Goal: Check status

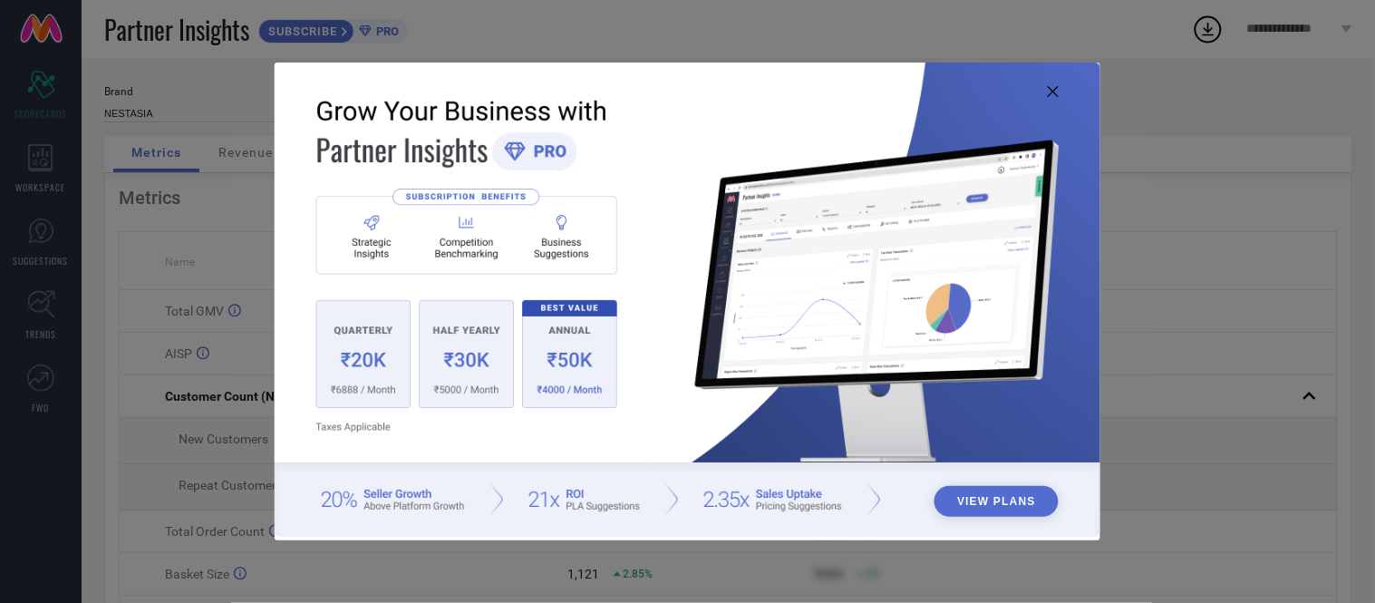
click at [1049, 94] on icon at bounding box center [1052, 91] width 11 height 11
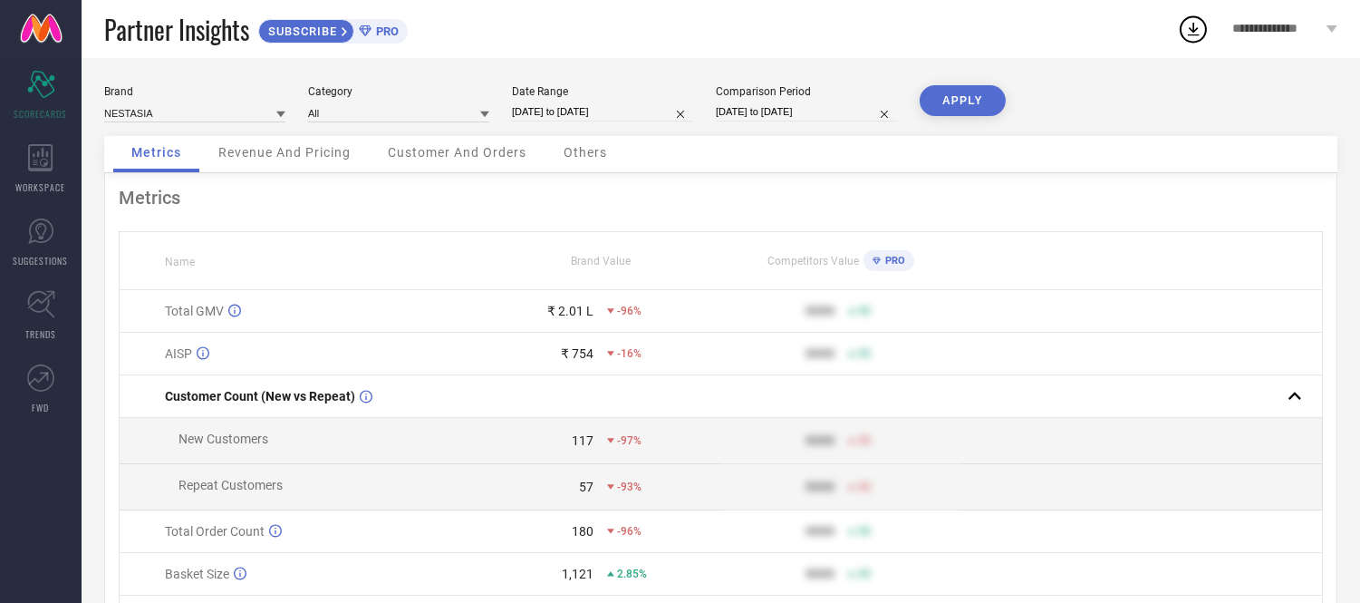
select select "9"
select select "2025"
select select "10"
select select "2025"
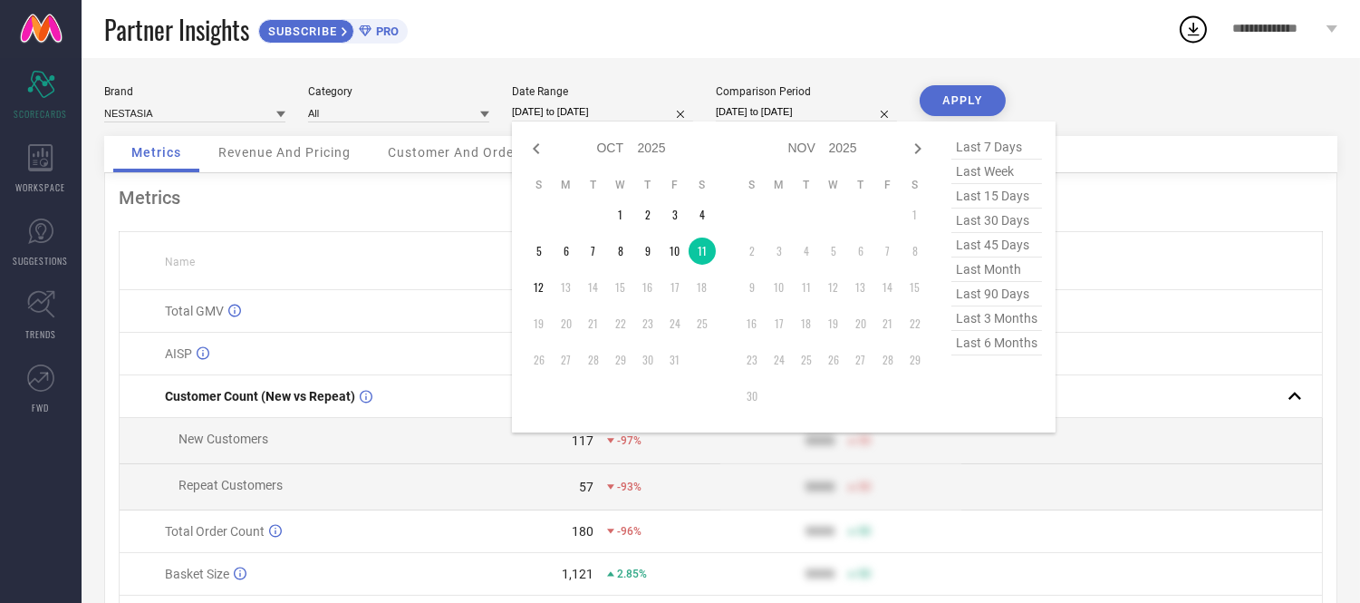
click at [626, 110] on input "[DATE] to [DATE]" at bounding box center [602, 111] width 181 height 19
click at [703, 252] on td "11" at bounding box center [702, 250] width 27 height 27
type input "[DATE] to [DATE]"
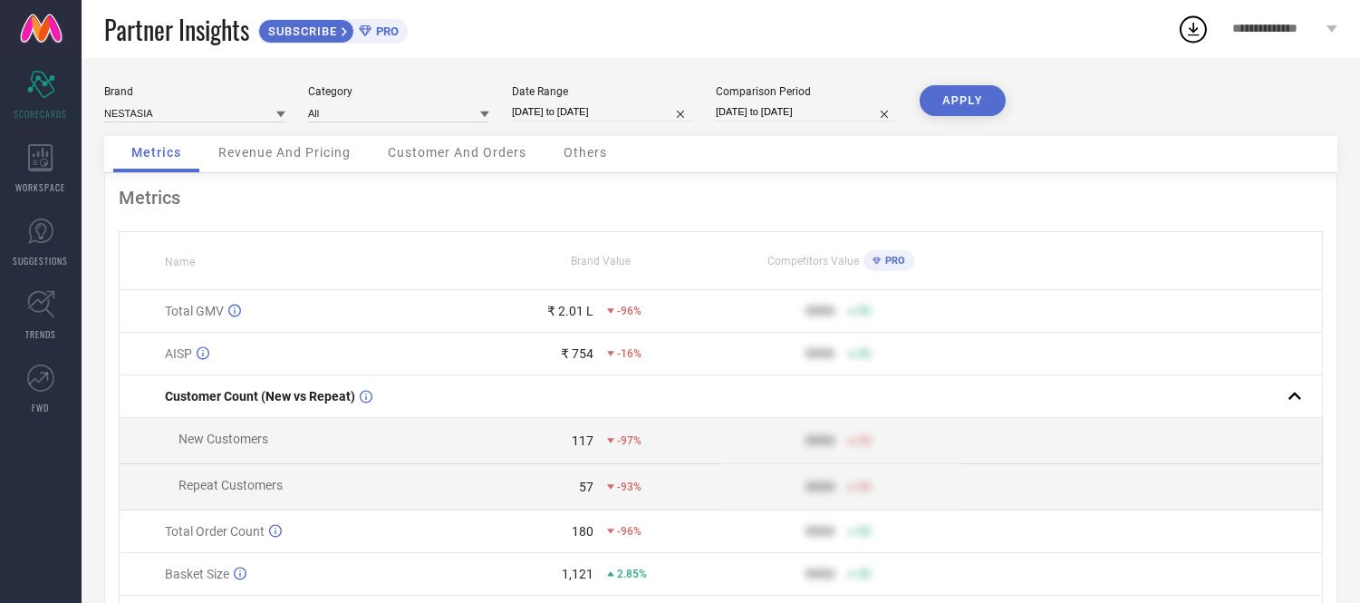
click at [979, 96] on button "APPLY" at bounding box center [963, 100] width 86 height 31
click at [587, 156] on span "Others" at bounding box center [585, 152] width 43 height 14
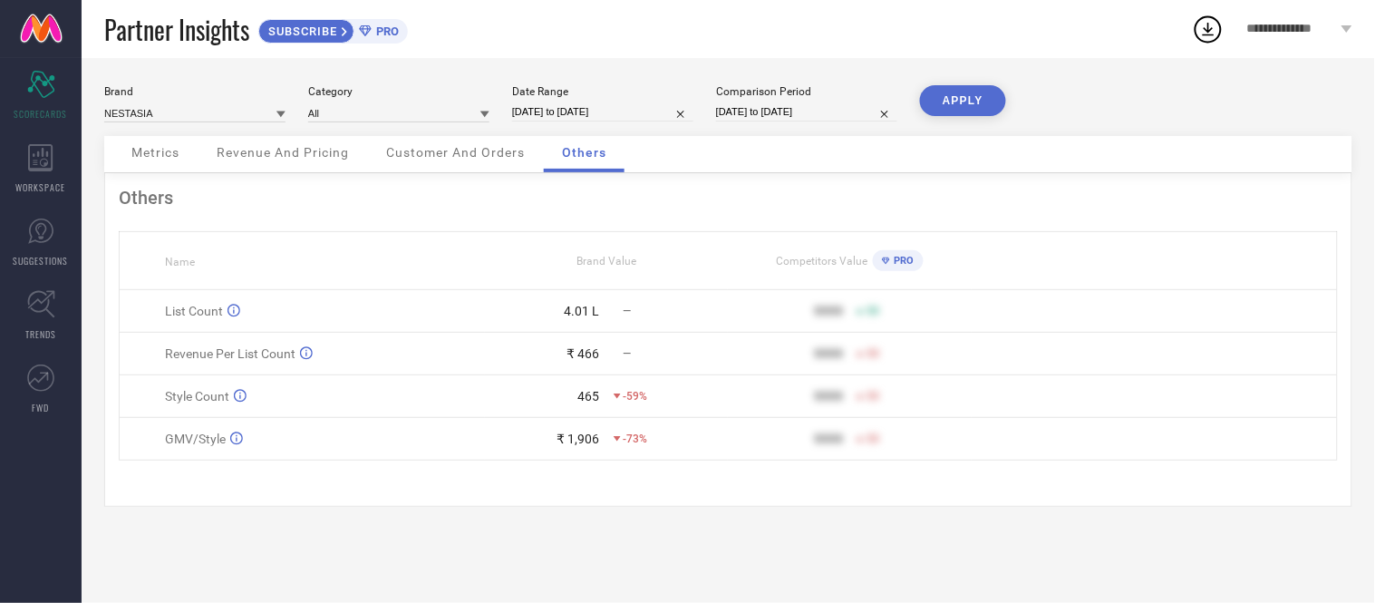
select select "9"
select select "2025"
select select "10"
select select "2025"
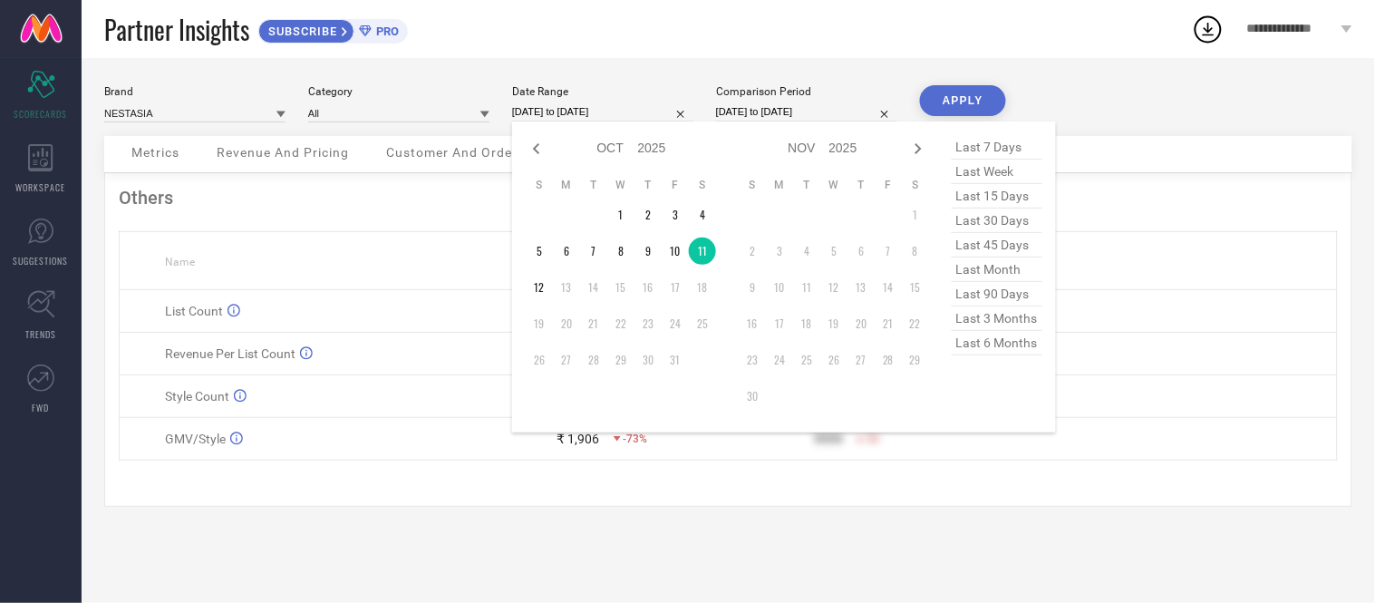
click at [641, 109] on input "[DATE] to [DATE]" at bounding box center [602, 111] width 181 height 19
click at [532, 282] on td "12" at bounding box center [539, 287] width 27 height 27
type input "[DATE] to [DATE]"
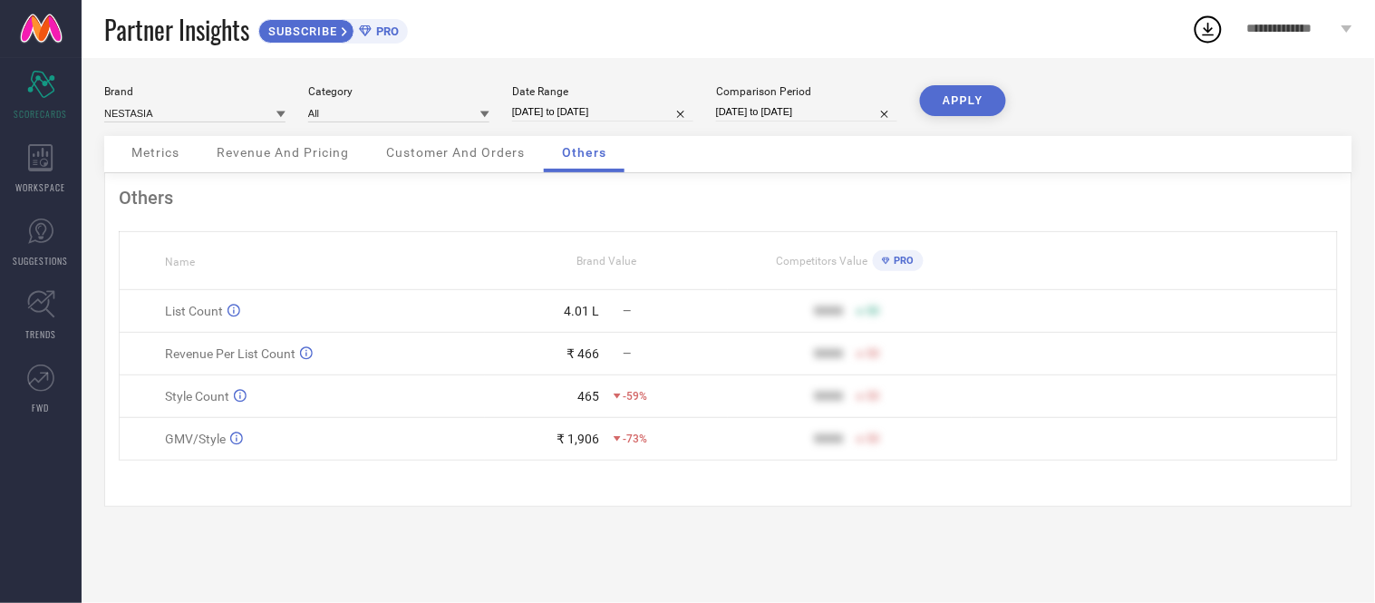
click at [944, 92] on button "APPLY" at bounding box center [963, 100] width 86 height 31
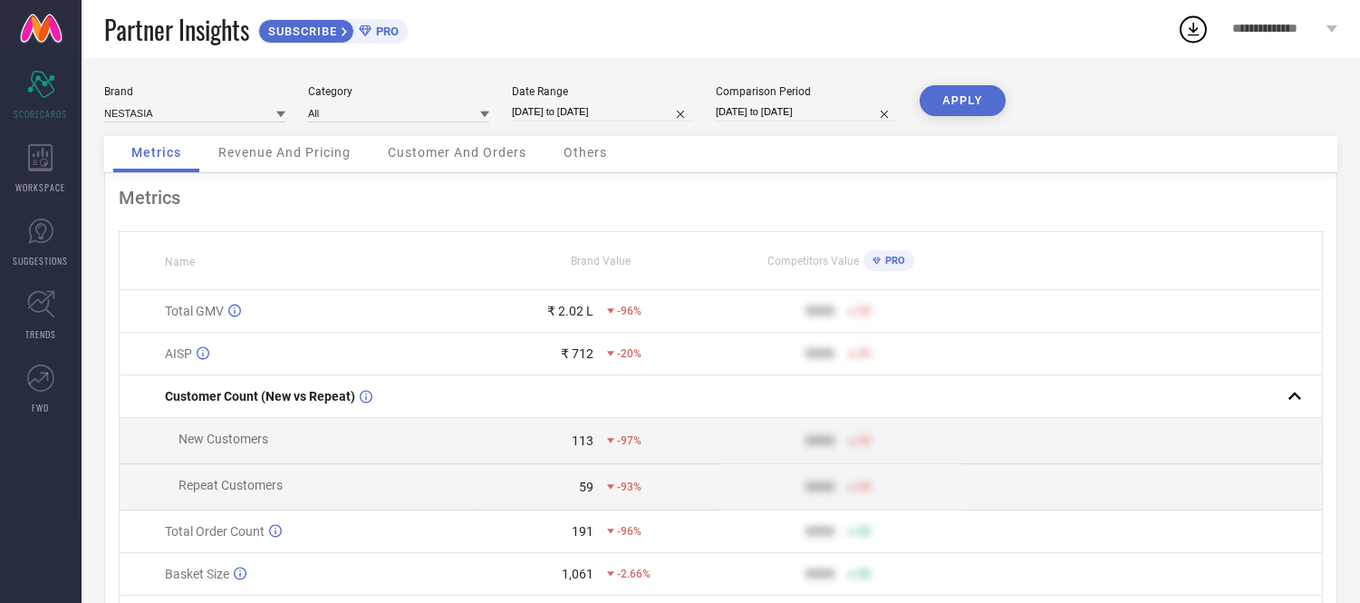
click at [592, 145] on div "Others" at bounding box center [585, 154] width 80 height 36
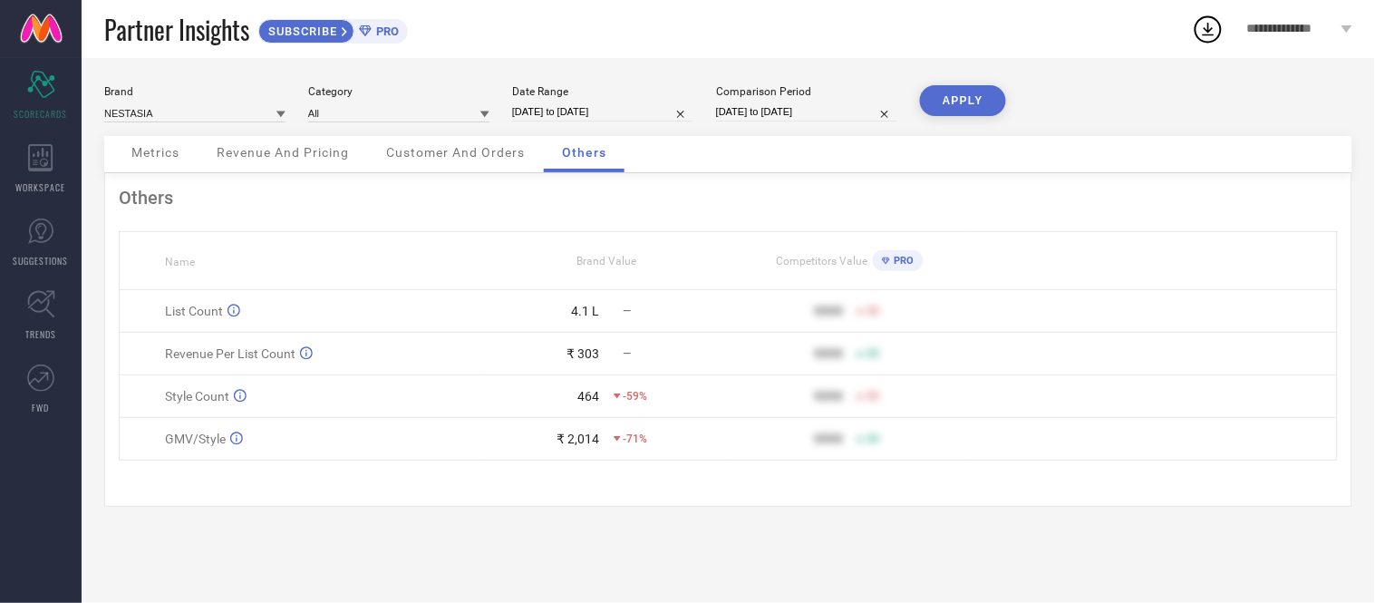
select select "9"
select select "2025"
select select "10"
select select "2025"
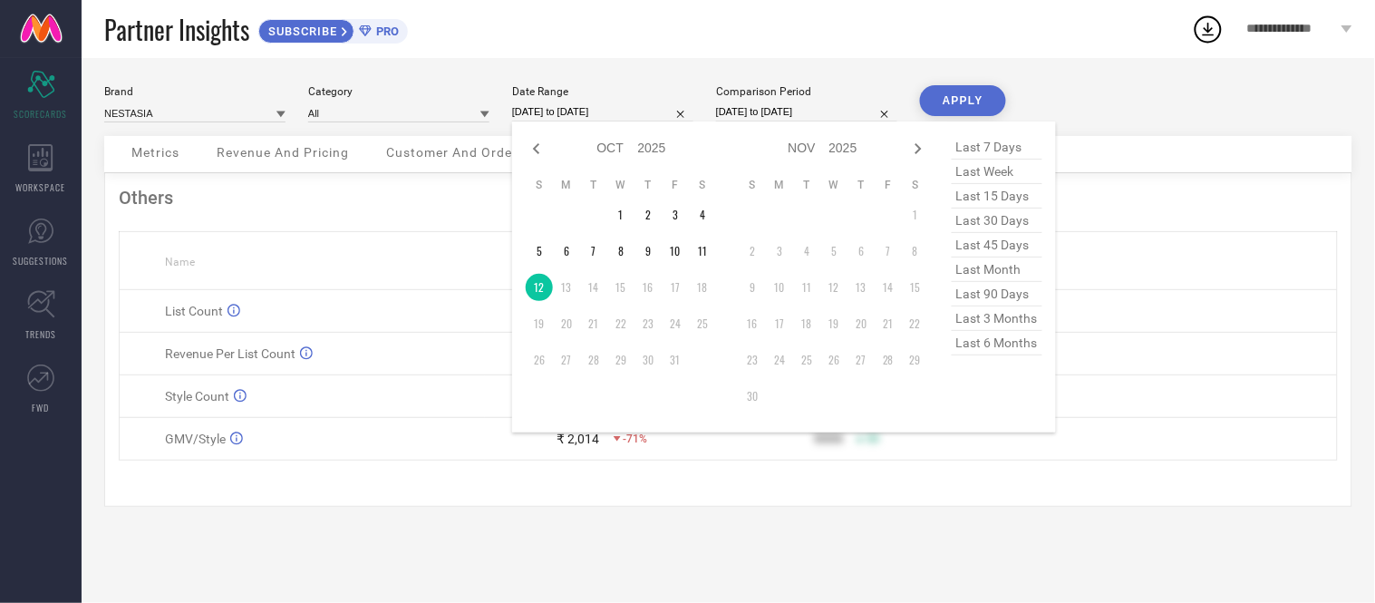
click at [605, 114] on input "[DATE] to [DATE]" at bounding box center [602, 111] width 181 height 19
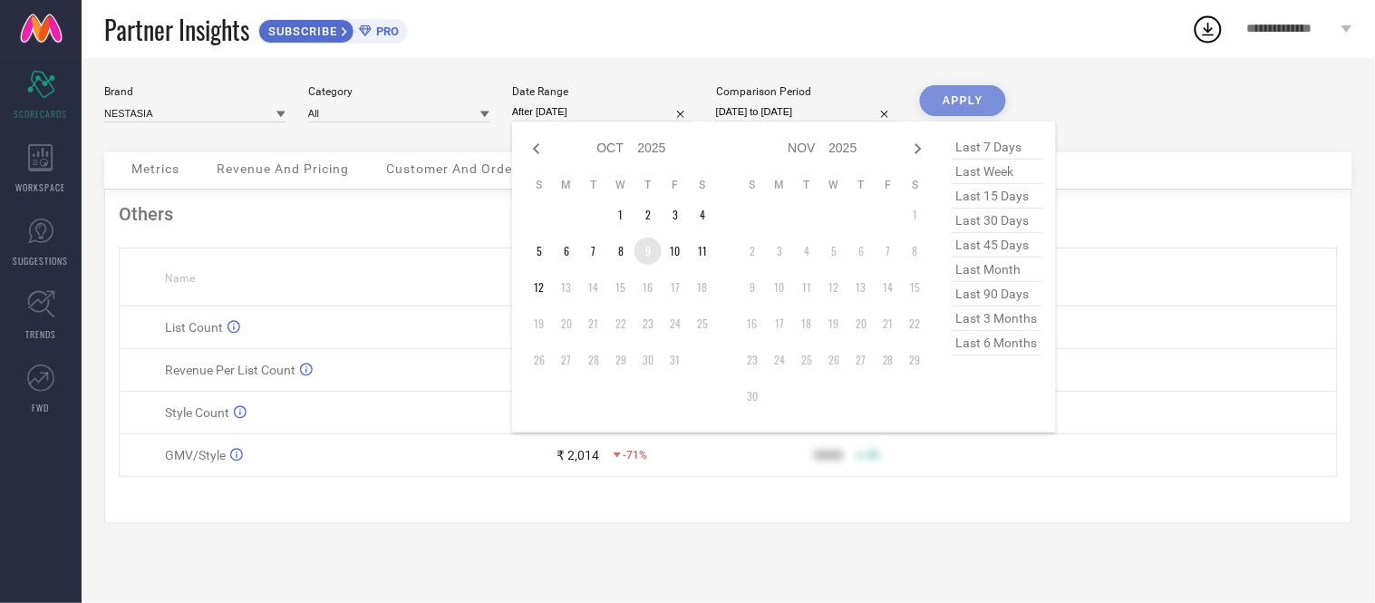
click at [645, 255] on td "9" at bounding box center [647, 250] width 27 height 27
type input "[DATE] to [DATE]"
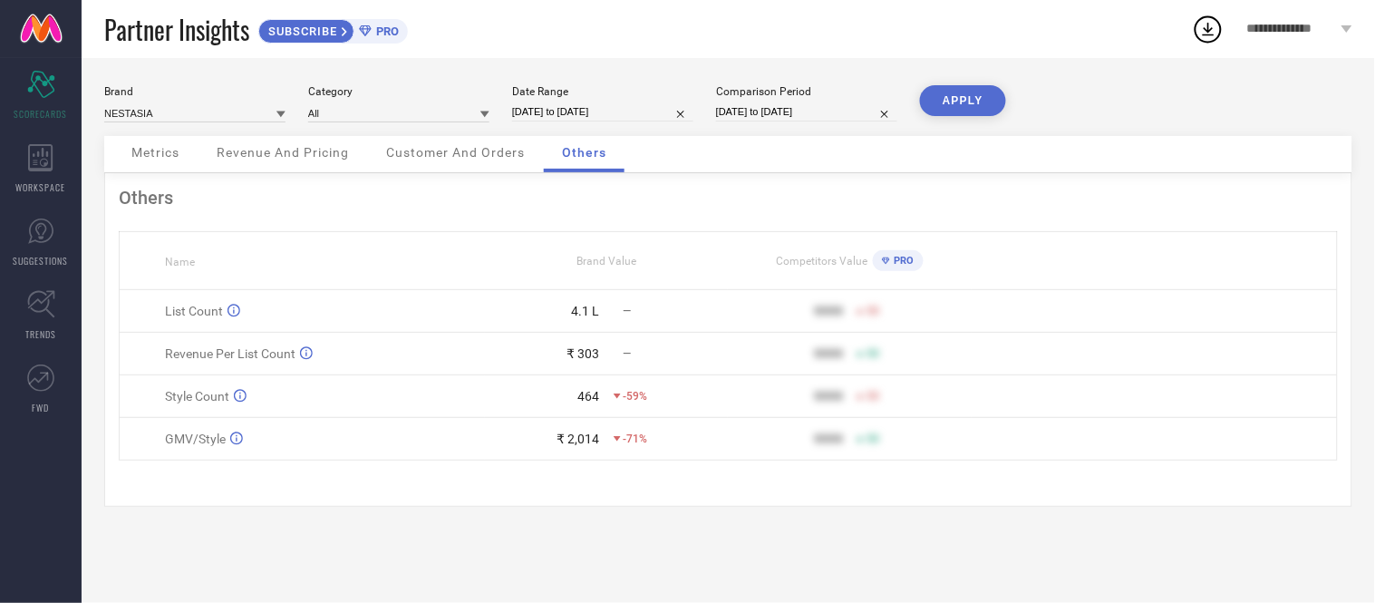
click at [954, 110] on button "APPLY" at bounding box center [963, 100] width 86 height 31
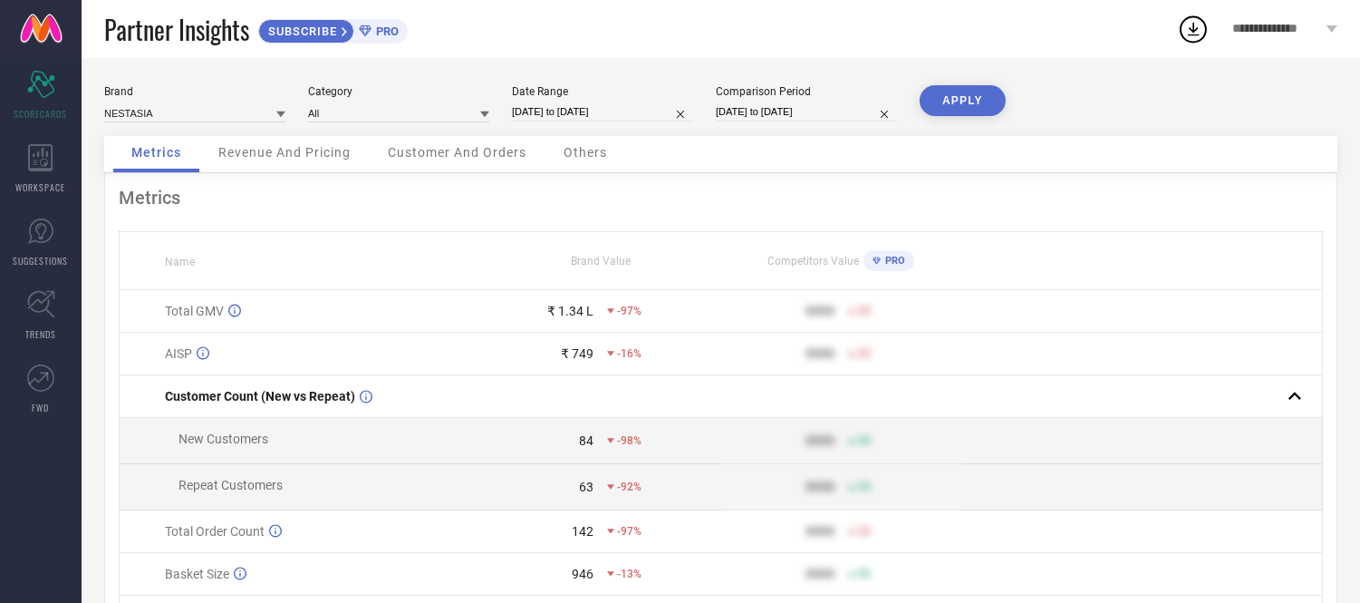
click at [591, 152] on span "Others" at bounding box center [585, 152] width 43 height 14
